Goal: Task Accomplishment & Management: Manage account settings

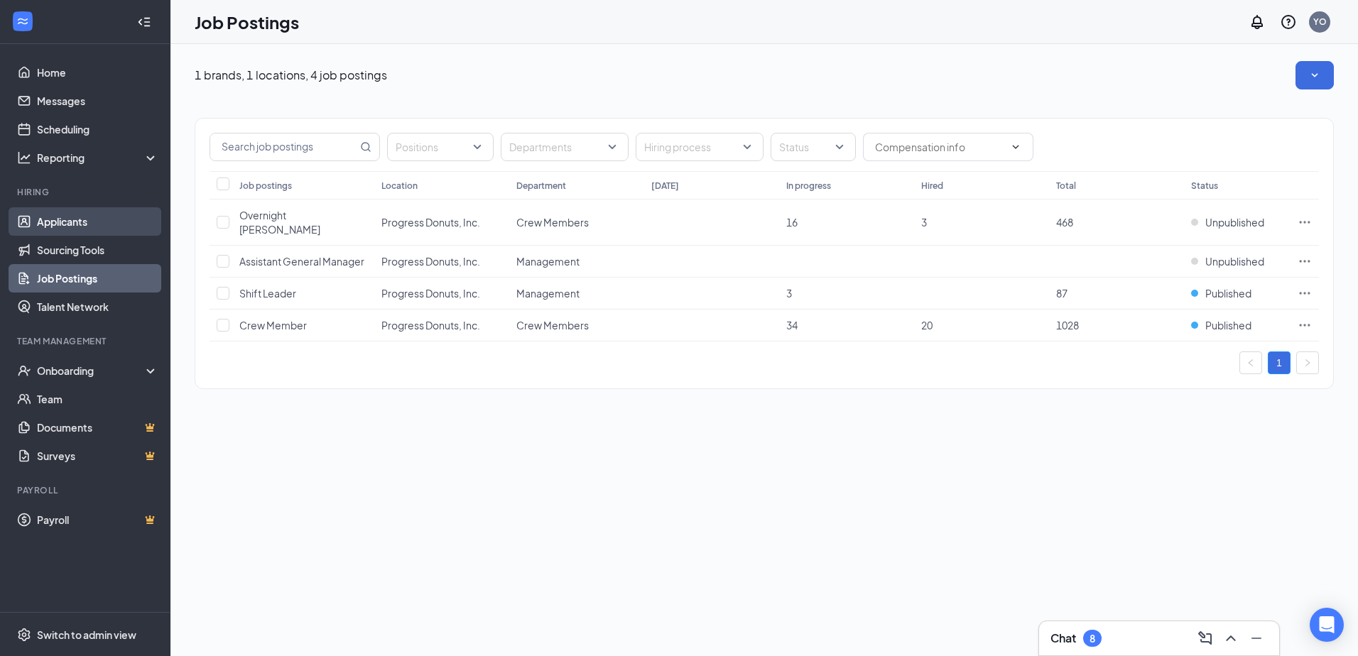
click at [87, 217] on link "Applicants" at bounding box center [97, 221] width 121 height 28
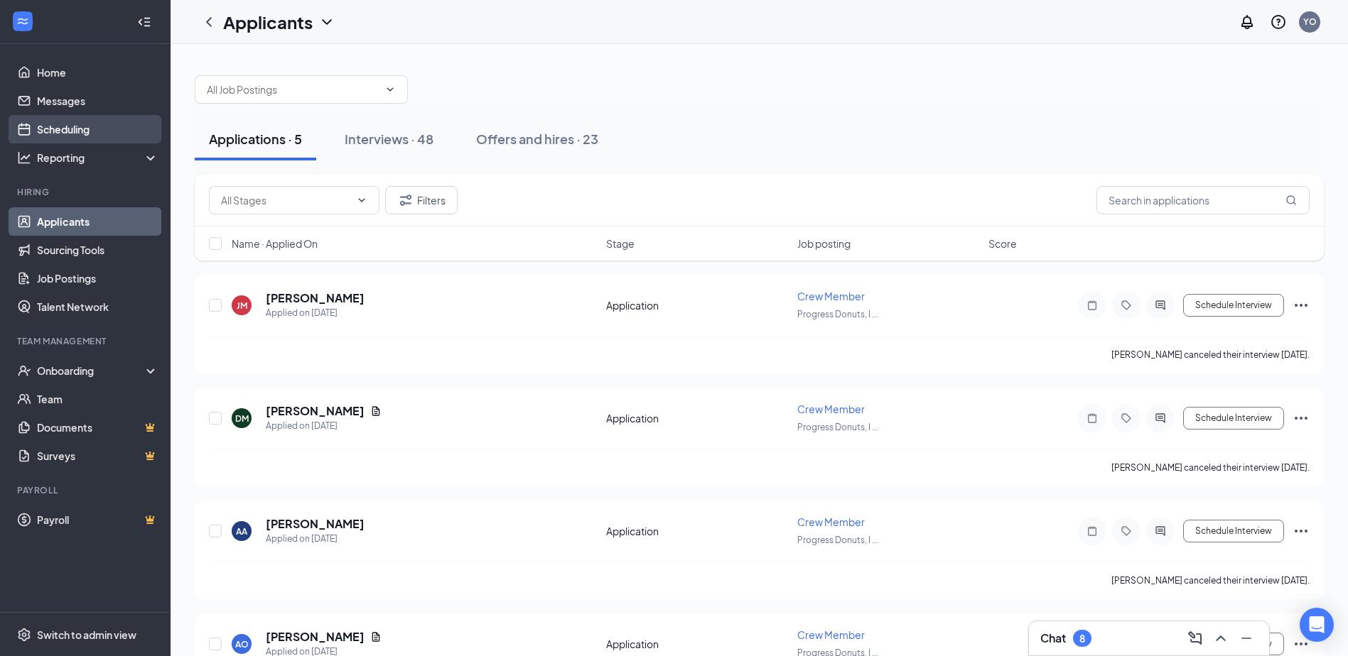
click at [83, 132] on link "Scheduling" at bounding box center [97, 129] width 121 height 28
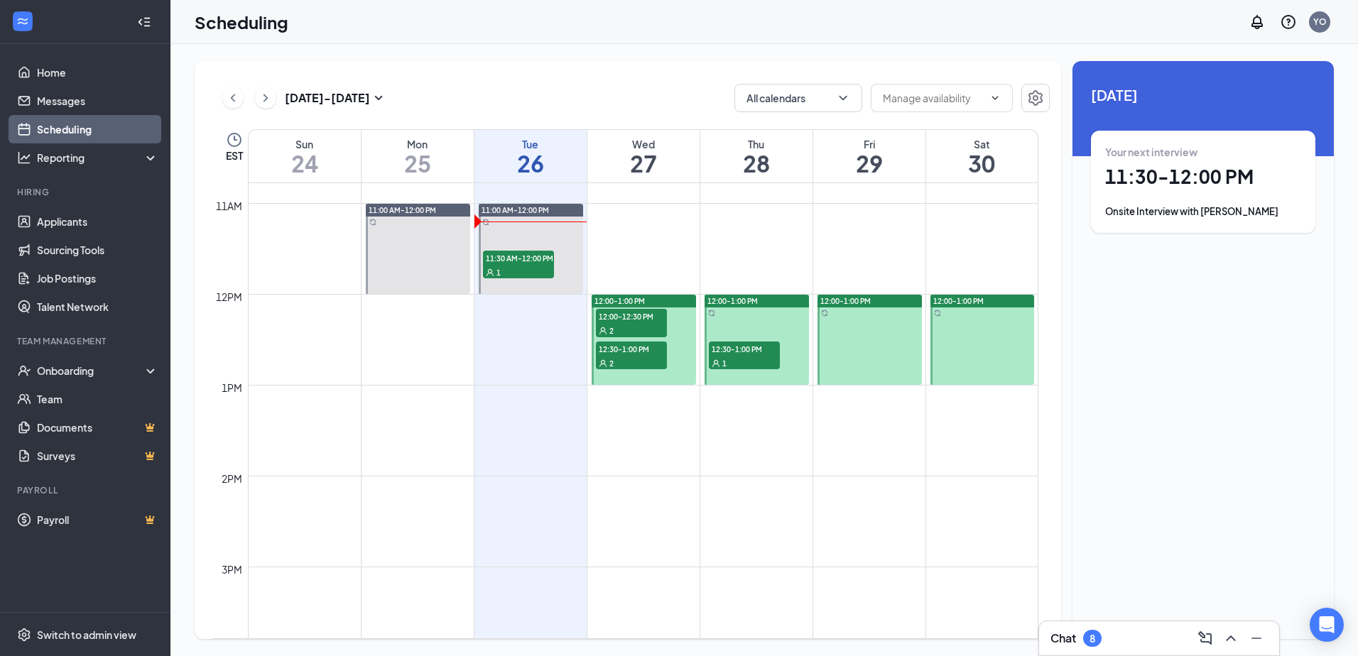
scroll to position [982, 0]
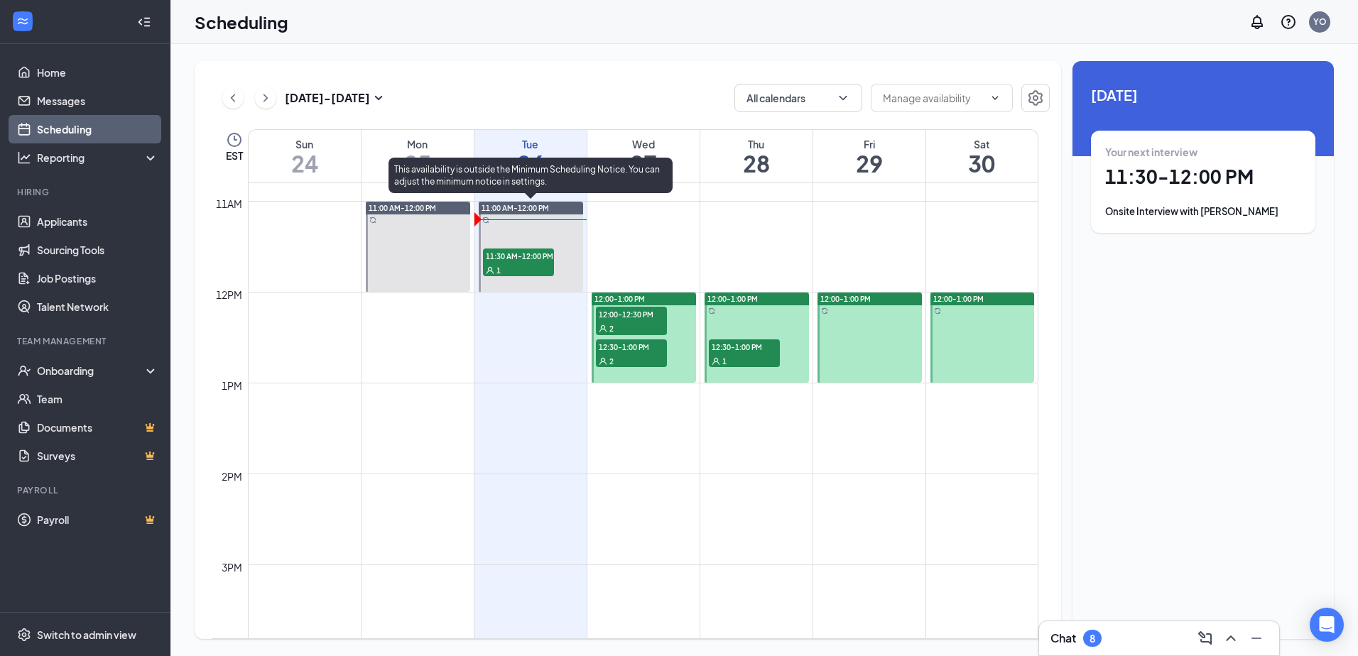
click at [523, 254] on span "11:30 AM-12:00 PM" at bounding box center [518, 256] width 71 height 14
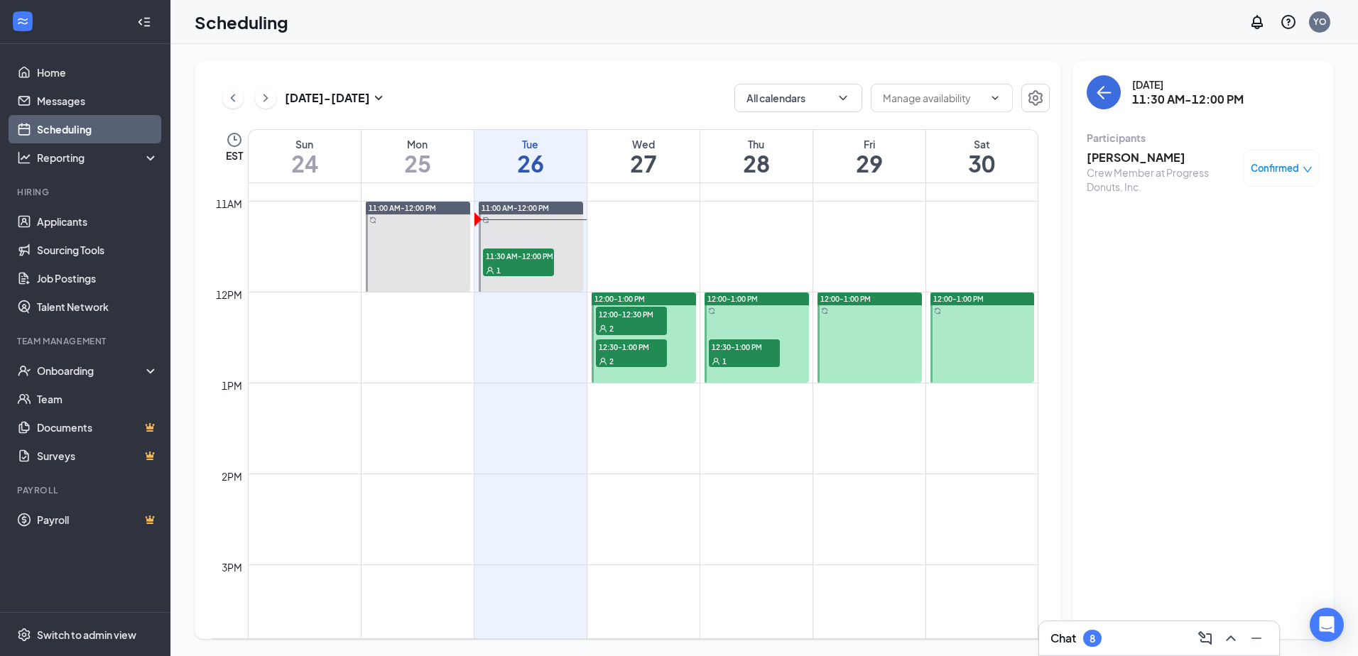
click at [1100, 159] on h3 "[PERSON_NAME]" at bounding box center [1161, 158] width 149 height 16
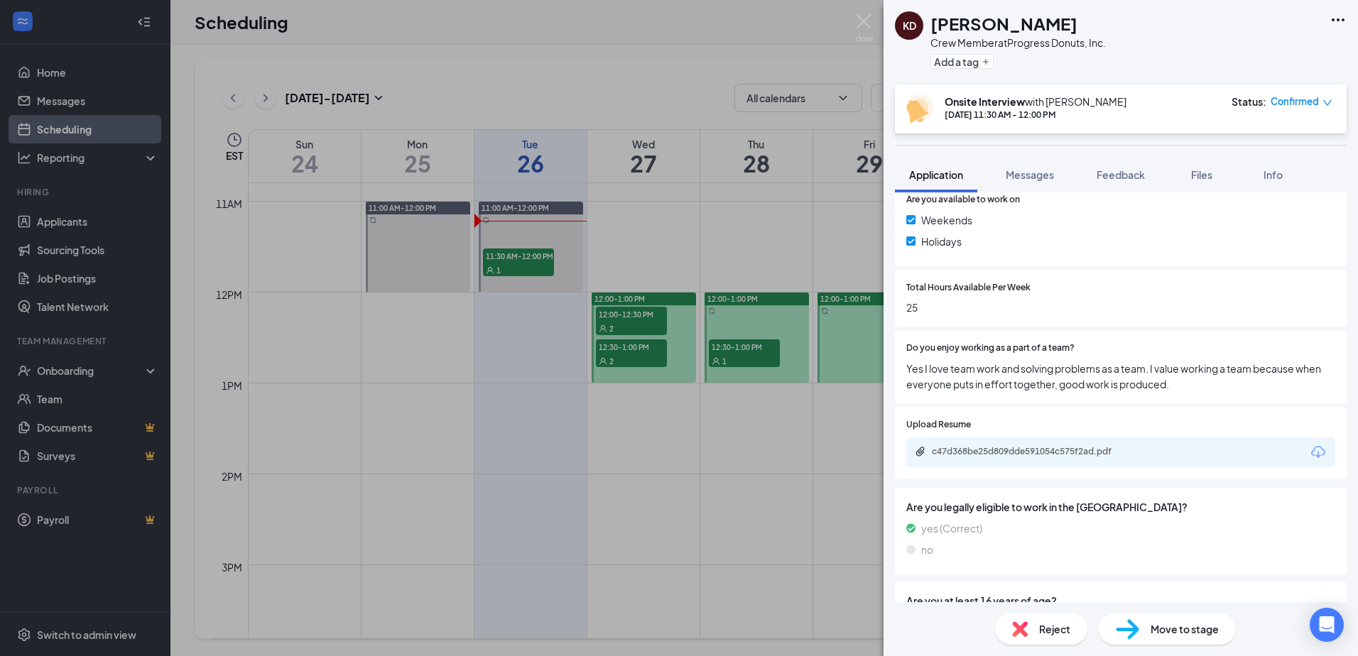
scroll to position [636, 0]
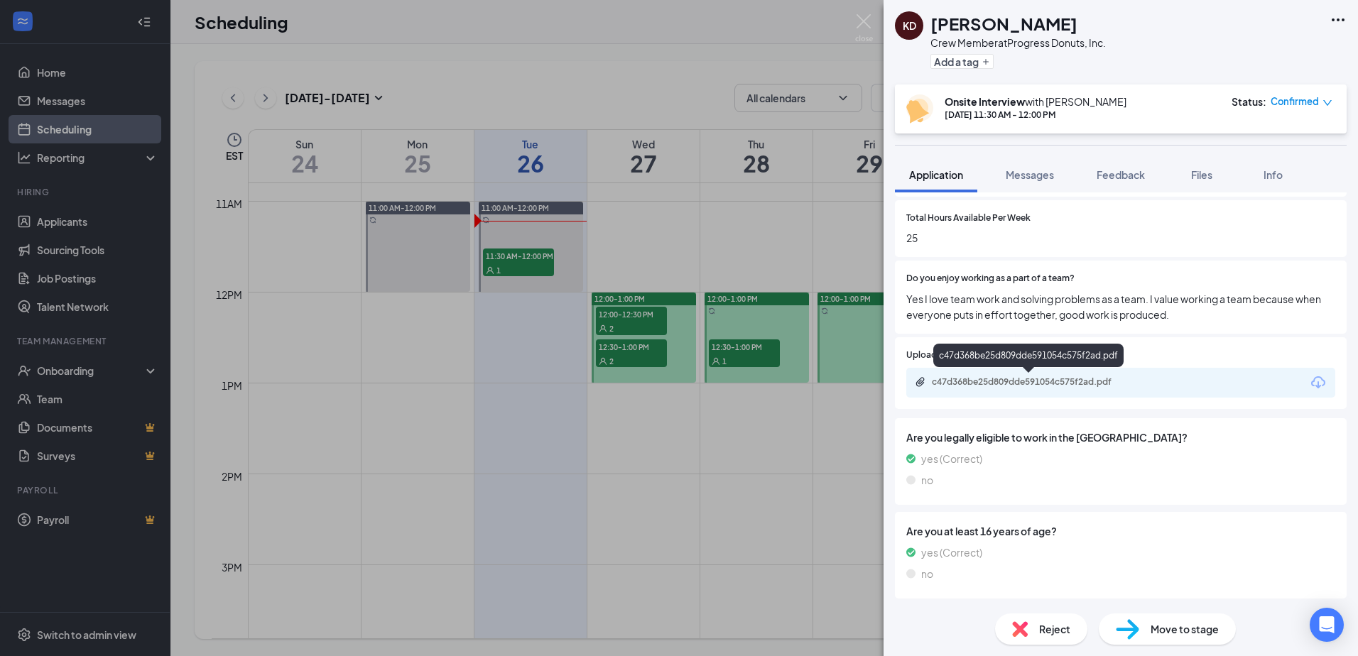
click at [1036, 382] on div "c47d368be25d809dde591054c575f2ad.pdf" at bounding box center [1031, 381] width 199 height 11
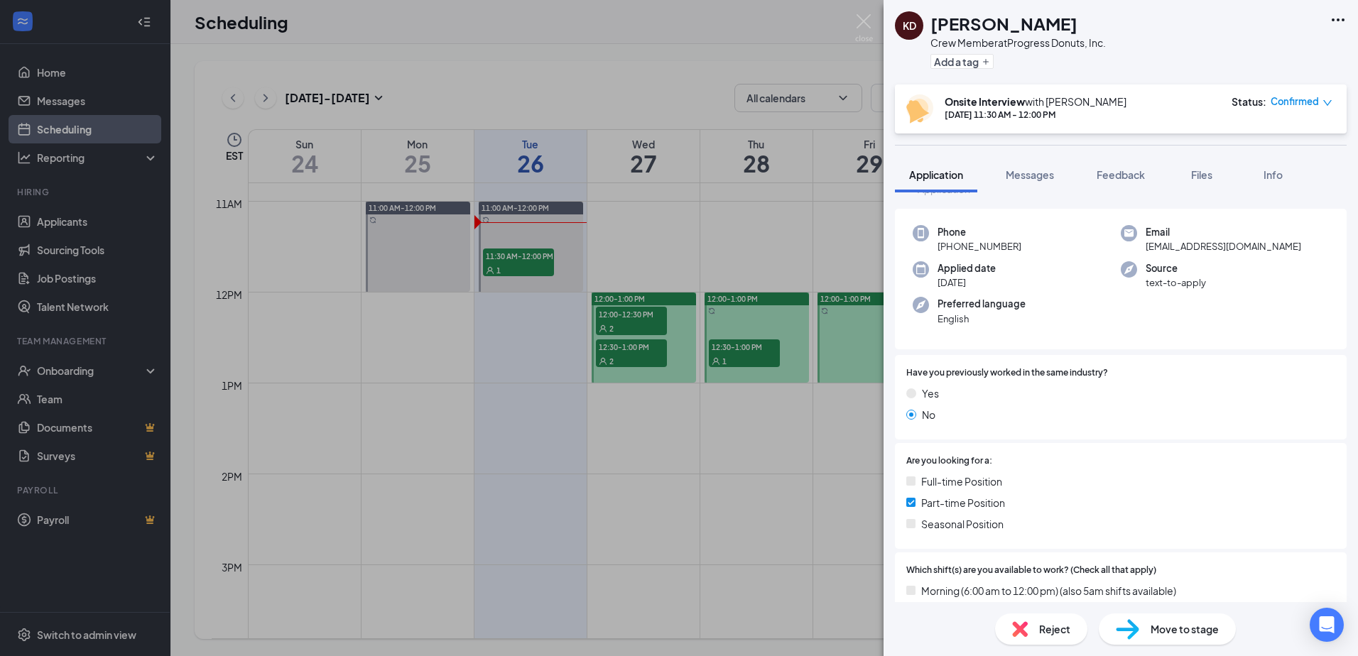
scroll to position [0, 0]
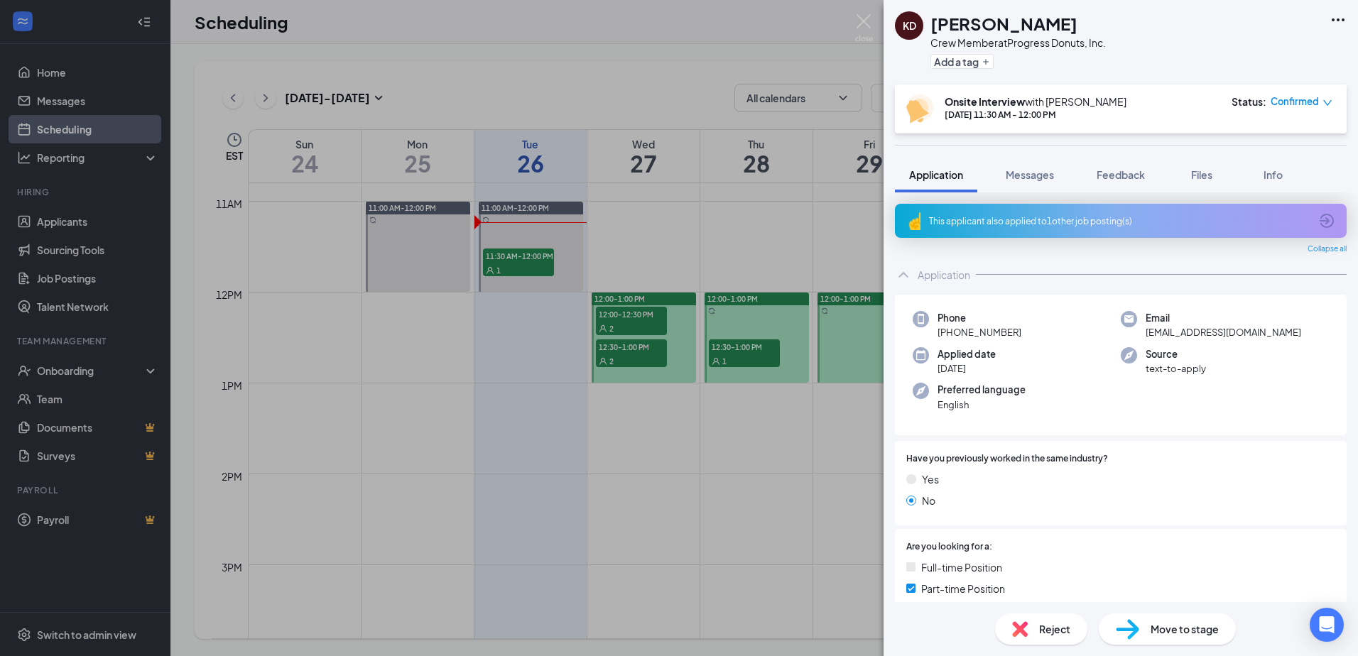
click at [622, 423] on div "KD [PERSON_NAME] Crew Member at Progress Donuts, Inc. Add a tag Onsite Intervie…" at bounding box center [679, 328] width 1358 height 656
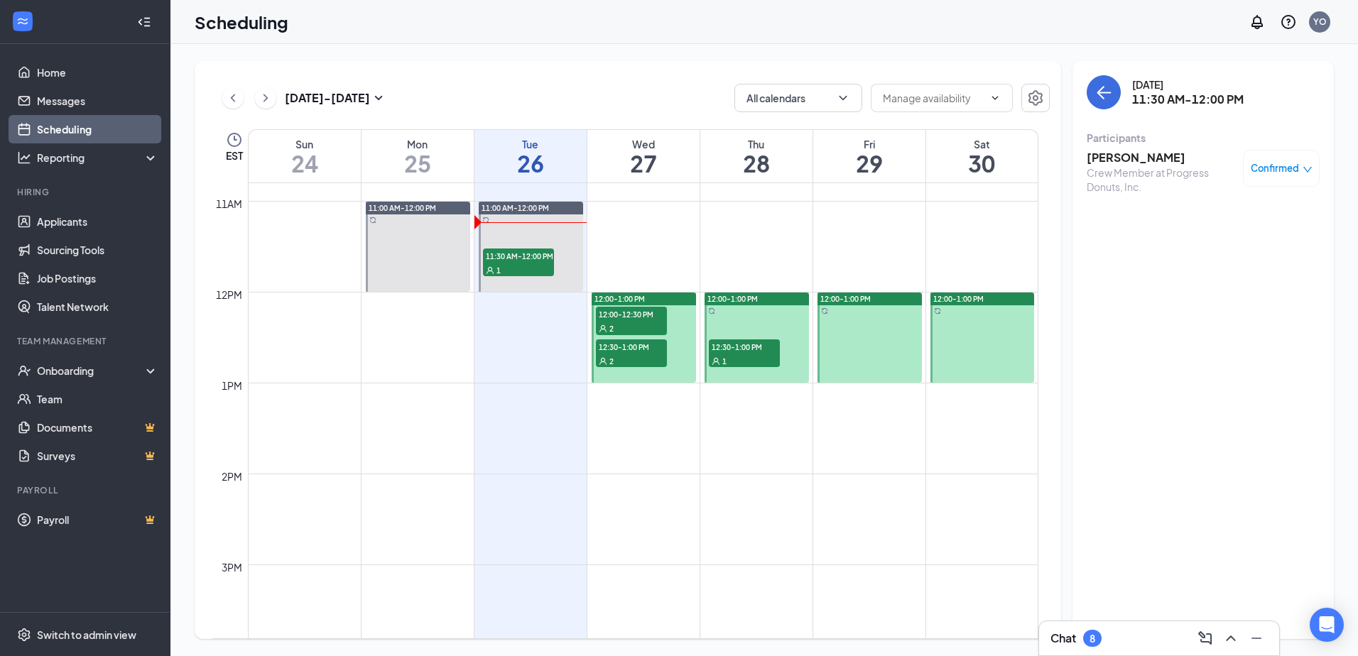
click at [612, 318] on span "12:00-12:30 PM" at bounding box center [631, 314] width 71 height 14
click at [612, 350] on span "12:30-1:00 PM" at bounding box center [631, 347] width 71 height 14
click at [730, 352] on span "12:30-1:00 PM" at bounding box center [744, 347] width 71 height 14
click at [631, 354] on div "2" at bounding box center [631, 361] width 71 height 14
click at [642, 317] on span "12:00-12:30 PM" at bounding box center [631, 314] width 71 height 14
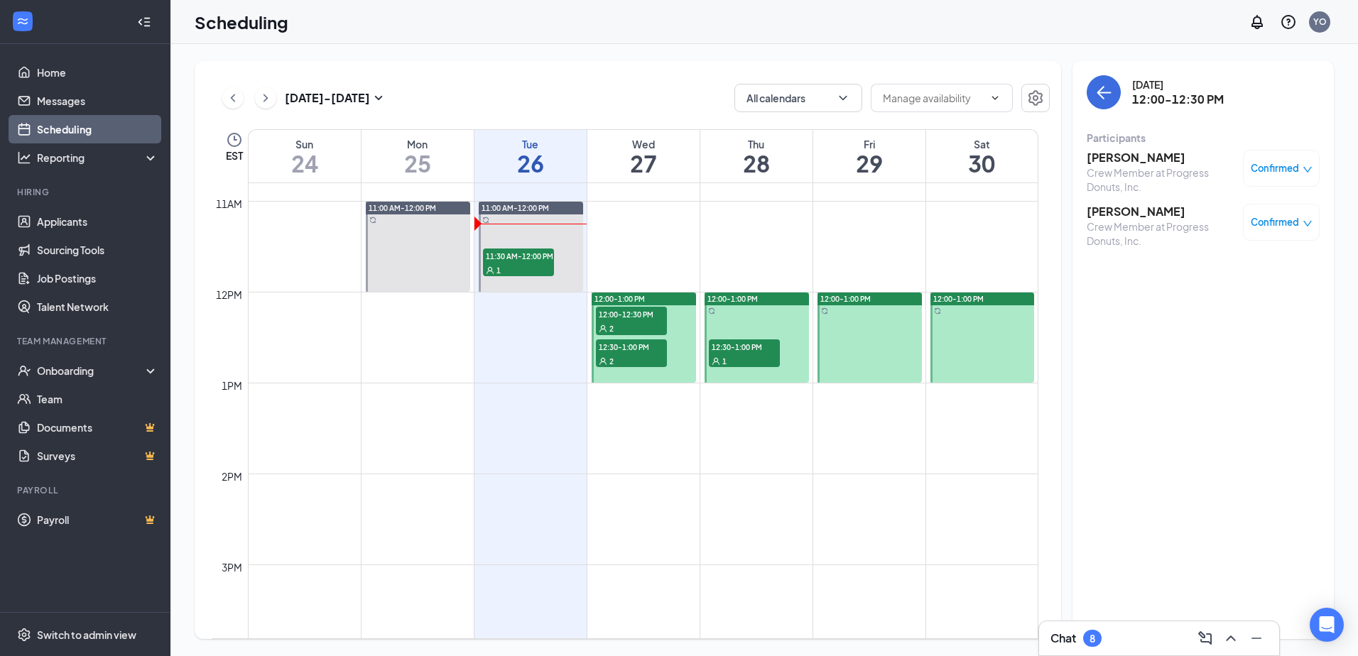
click at [634, 357] on div "2" at bounding box center [631, 361] width 71 height 14
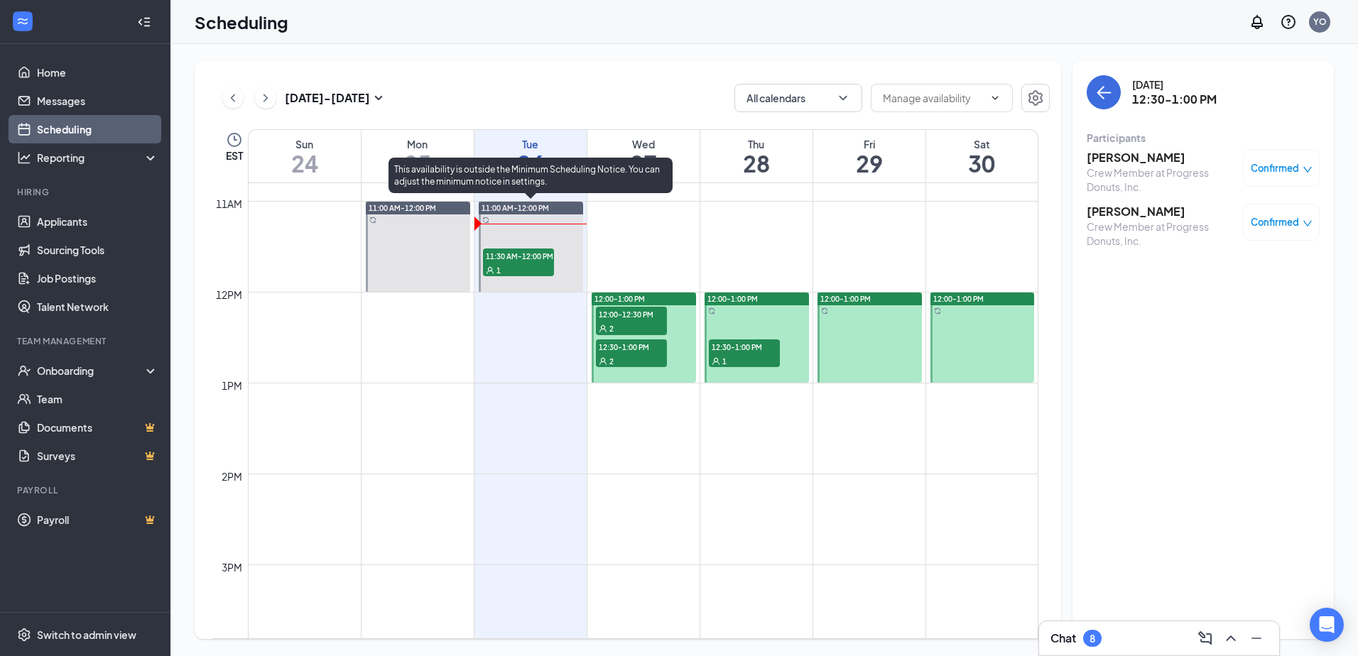
click at [492, 253] on span "11:30 AM-12:00 PM" at bounding box center [518, 256] width 71 height 14
